Goal: Check status: Check status

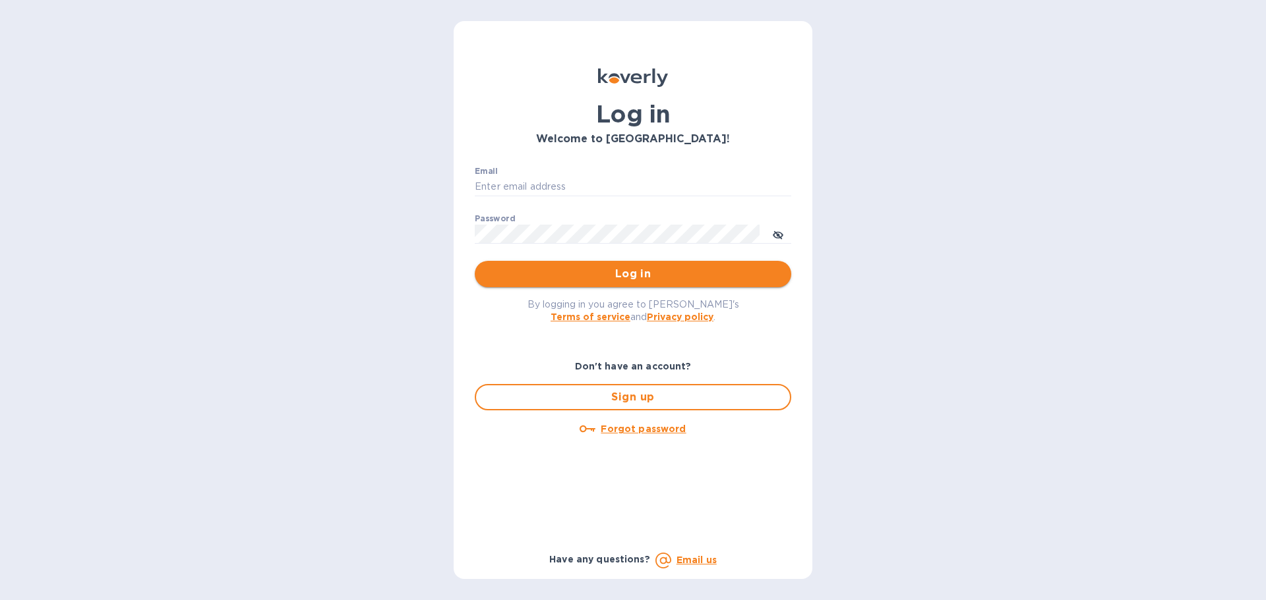
type input "[EMAIL_ADDRESS][DOMAIN_NAME]"
click at [637, 269] on span "Log in" at bounding box center [632, 274] width 295 height 16
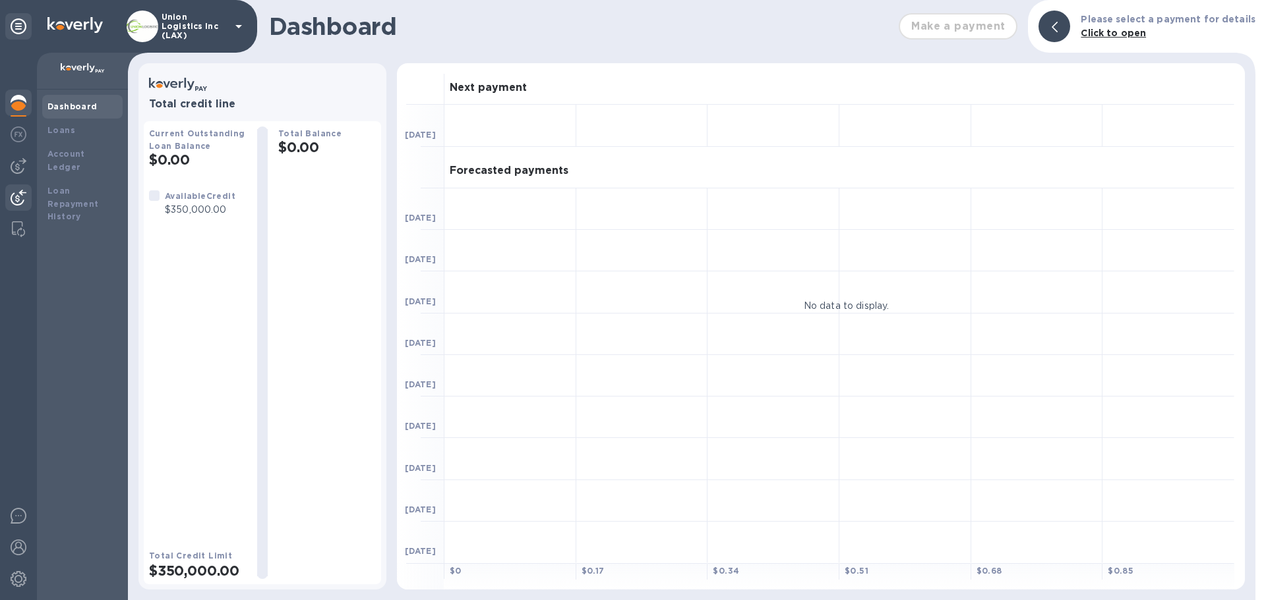
click at [24, 200] on img at bounding box center [19, 198] width 16 height 16
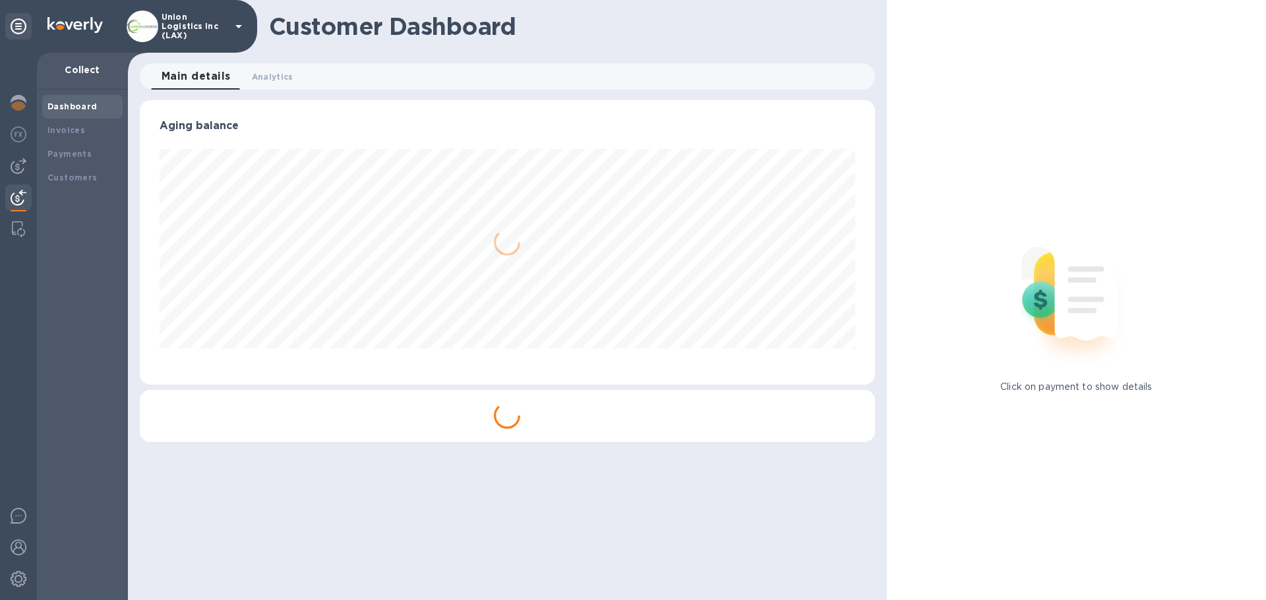
scroll to position [285, 734]
click at [82, 154] on b "Payments" at bounding box center [69, 154] width 44 height 10
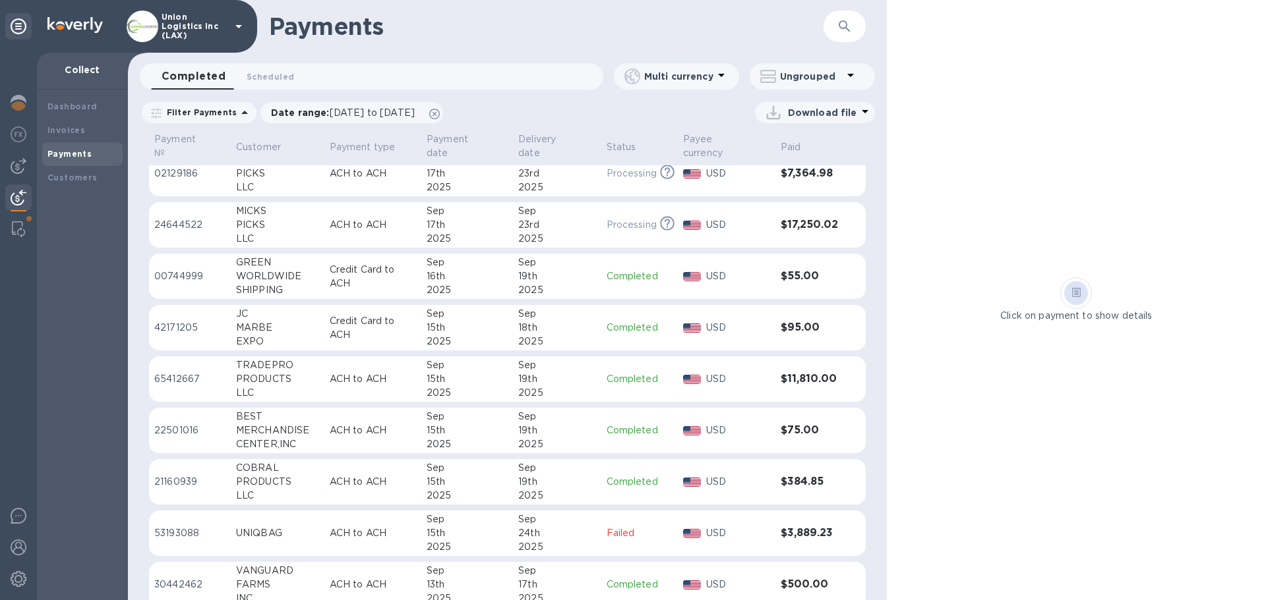
scroll to position [132, 0]
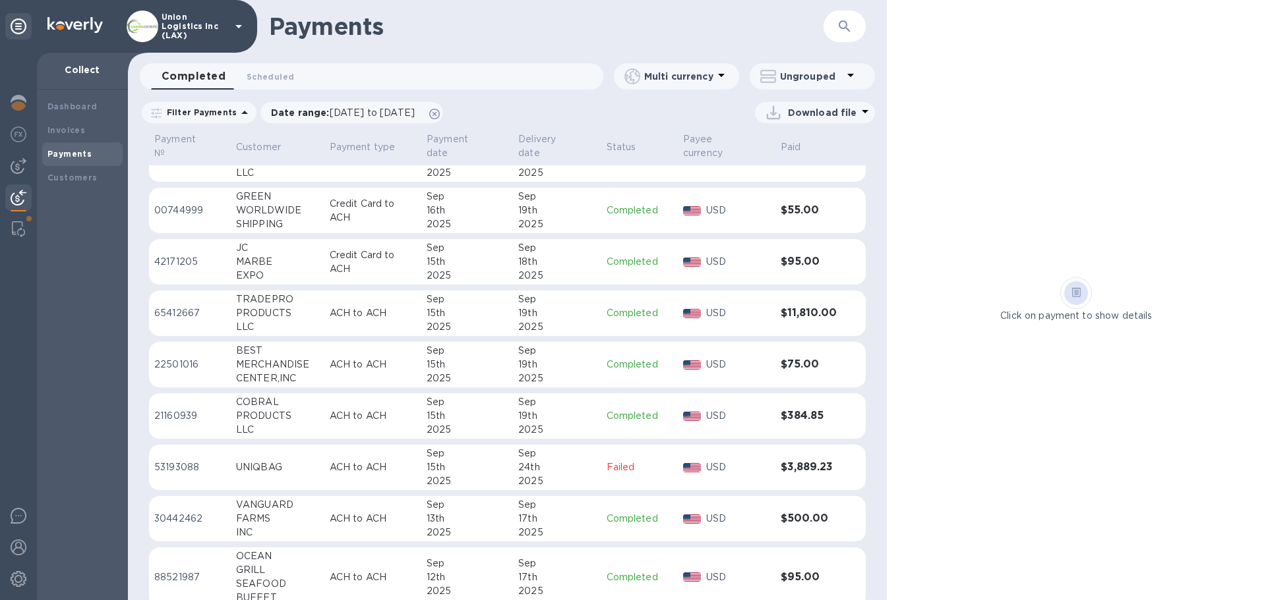
click at [403, 375] on td "ACH to ACH" at bounding box center [372, 365] width 97 height 46
